Goal: Task Accomplishment & Management: Manage account settings

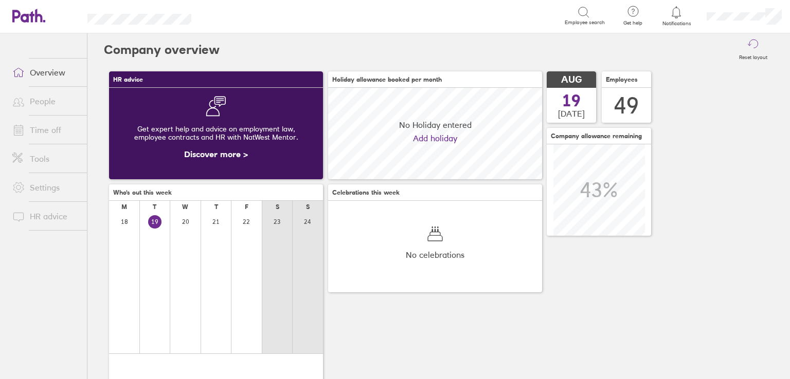
scroll to position [91, 214]
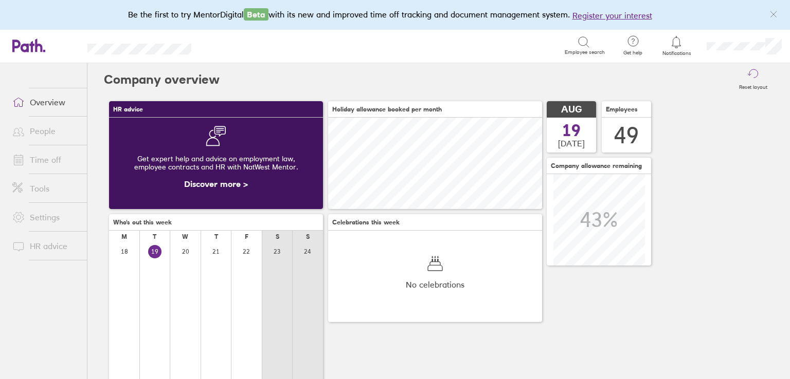
click at [44, 161] on link "Time off" at bounding box center [45, 160] width 83 height 21
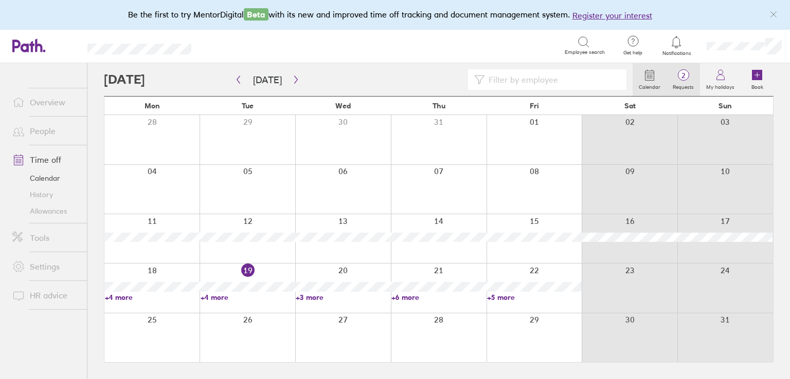
click at [684, 80] on circle at bounding box center [682, 75] width 11 height 11
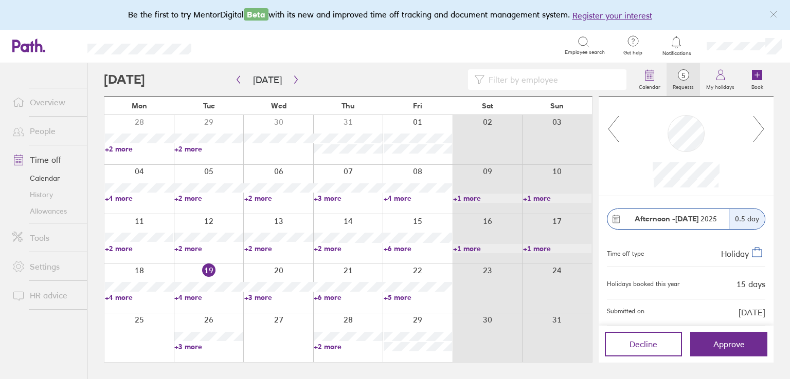
click at [758, 125] on icon at bounding box center [758, 129] width 13 height 28
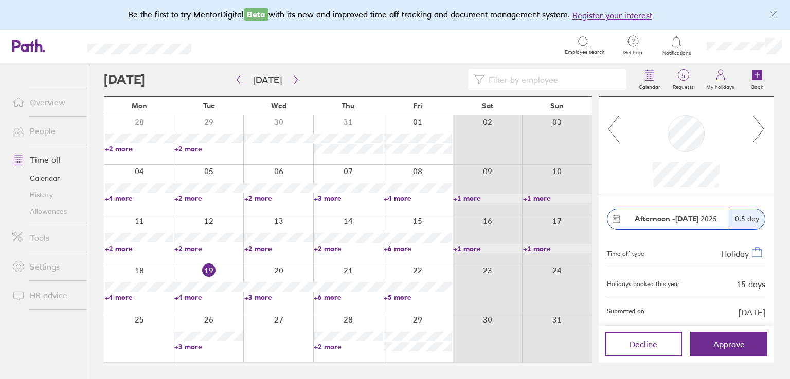
click at [758, 125] on icon at bounding box center [758, 129] width 13 height 28
click at [294, 83] on icon "button" at bounding box center [295, 80] width 3 height 8
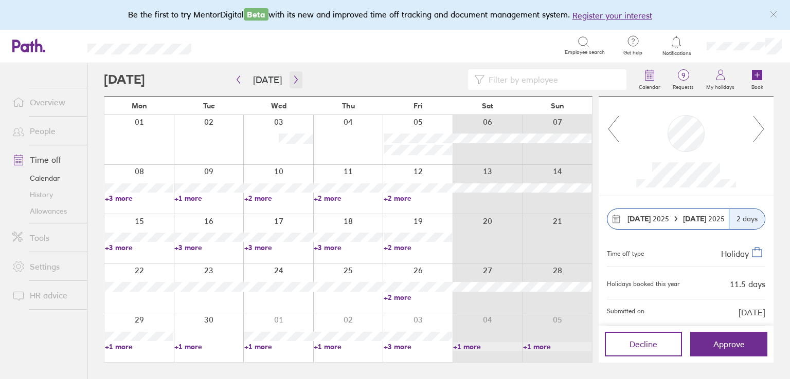
click at [290, 84] on button "button" at bounding box center [295, 79] width 13 height 17
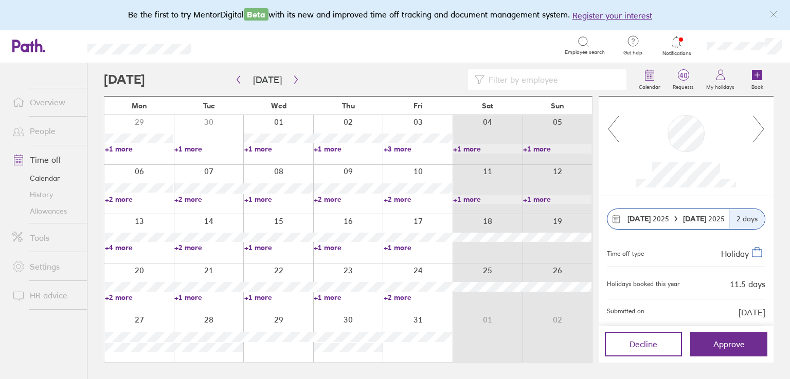
click at [336, 202] on link "+2 more" at bounding box center [348, 199] width 68 height 9
click at [118, 249] on link "+4 more" at bounding box center [139, 247] width 68 height 9
click at [719, 338] on button "Approve" at bounding box center [728, 344] width 77 height 25
click at [112, 249] on link "+4 more" at bounding box center [139, 247] width 68 height 9
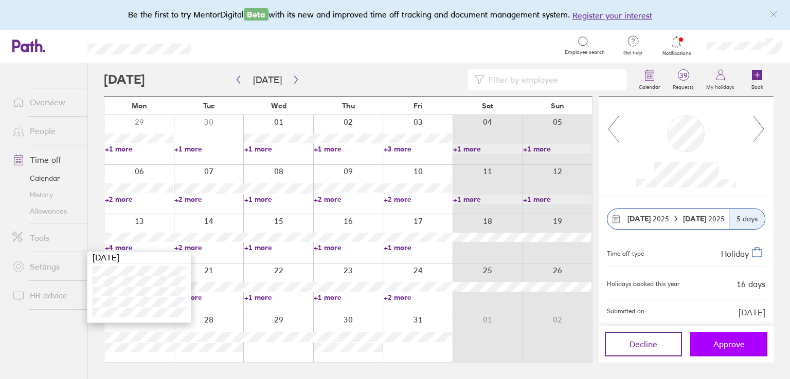
click at [726, 346] on span "Approve" at bounding box center [728, 344] width 31 height 9
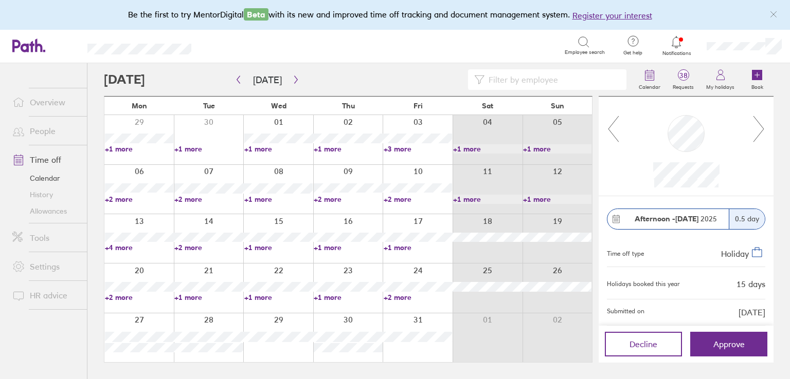
click at [122, 299] on link "+2 more" at bounding box center [139, 297] width 68 height 9
click at [41, 331] on ul "Overview People Time off Calendar History Allowances Tools Settings HR advice" at bounding box center [43, 204] width 87 height 282
click at [402, 297] on link "+2 more" at bounding box center [417, 297] width 68 height 9
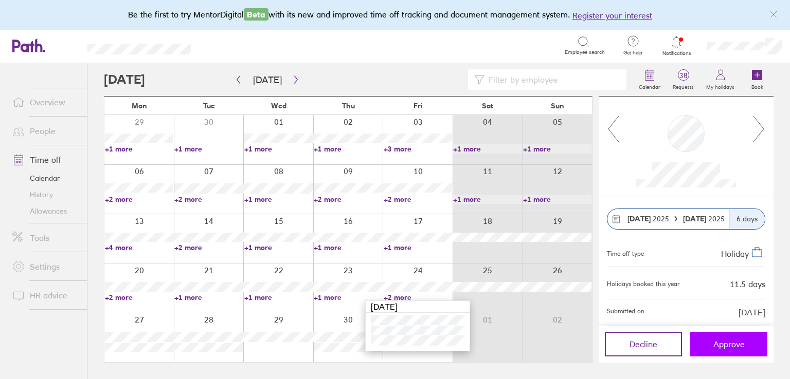
click at [718, 342] on span "Approve" at bounding box center [728, 344] width 31 height 9
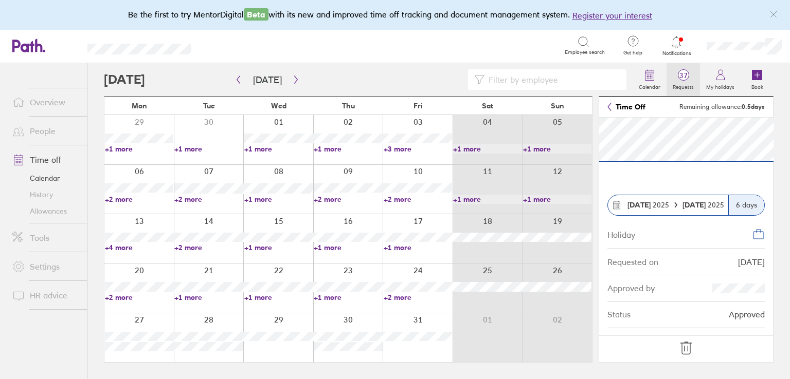
click at [685, 76] on span "37" at bounding box center [682, 75] width 33 height 8
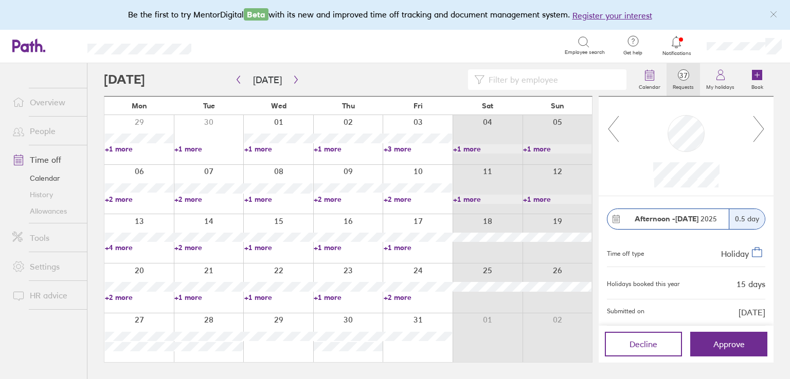
click at [612, 126] on icon at bounding box center [613, 129] width 13 height 28
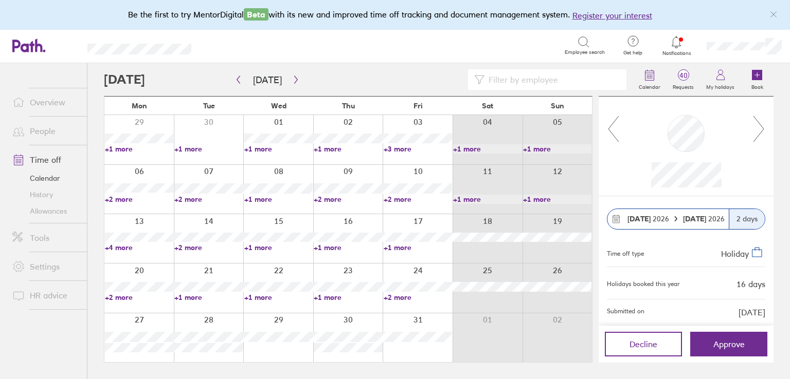
click at [612, 126] on icon at bounding box center [613, 129] width 13 height 28
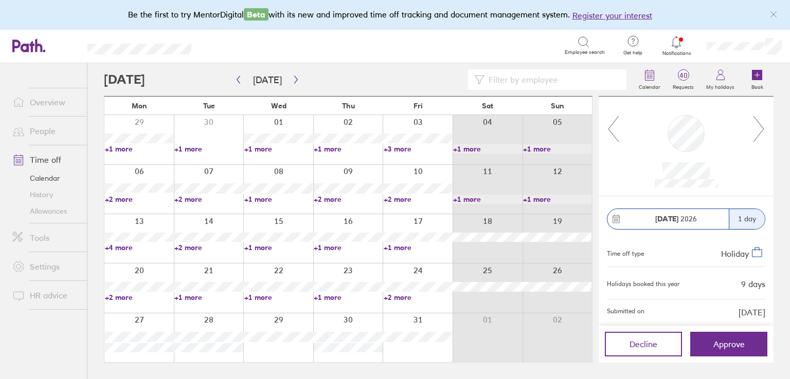
click at [612, 126] on icon at bounding box center [613, 129] width 13 height 28
click at [610, 127] on icon at bounding box center [613, 129] width 13 height 28
click at [612, 129] on icon at bounding box center [613, 129] width 13 height 28
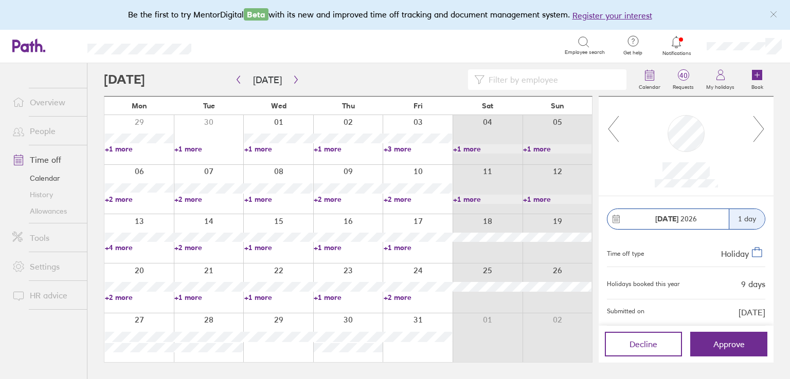
click at [612, 129] on icon at bounding box center [613, 129] width 13 height 28
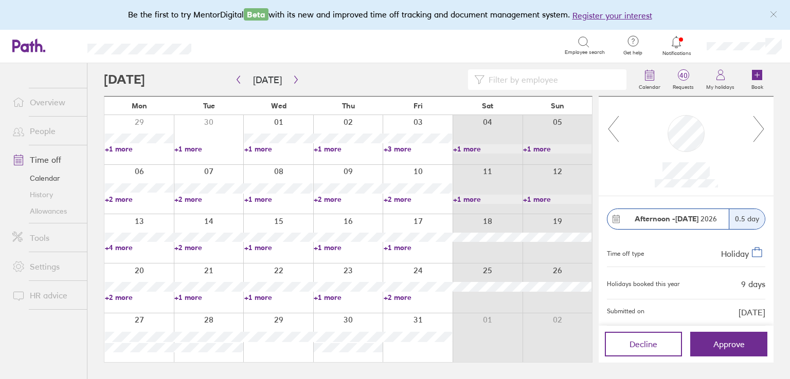
click at [604, 136] on div at bounding box center [685, 146] width 175 height 99
click at [605, 136] on div at bounding box center [685, 146] width 175 height 99
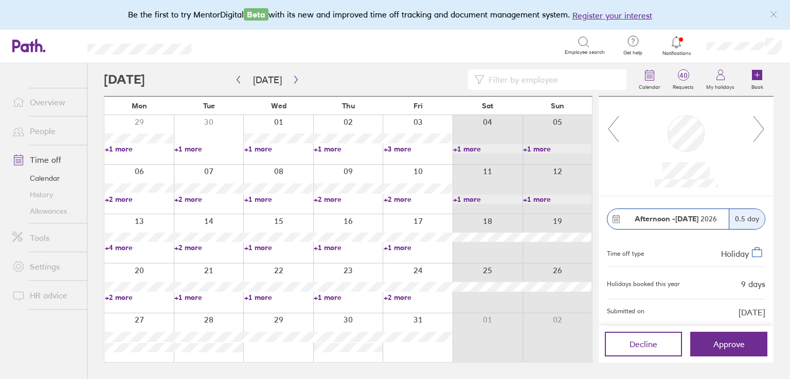
click at [618, 127] on icon at bounding box center [613, 129] width 13 height 28
click at [610, 124] on icon at bounding box center [613, 129] width 13 height 28
click at [609, 125] on icon at bounding box center [613, 129] width 13 height 28
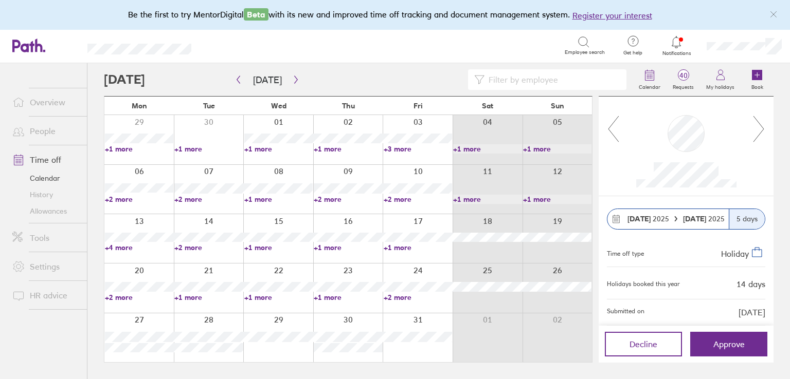
click at [609, 125] on icon at bounding box center [613, 129] width 13 height 28
